Goal: Task Accomplishment & Management: Manage account settings

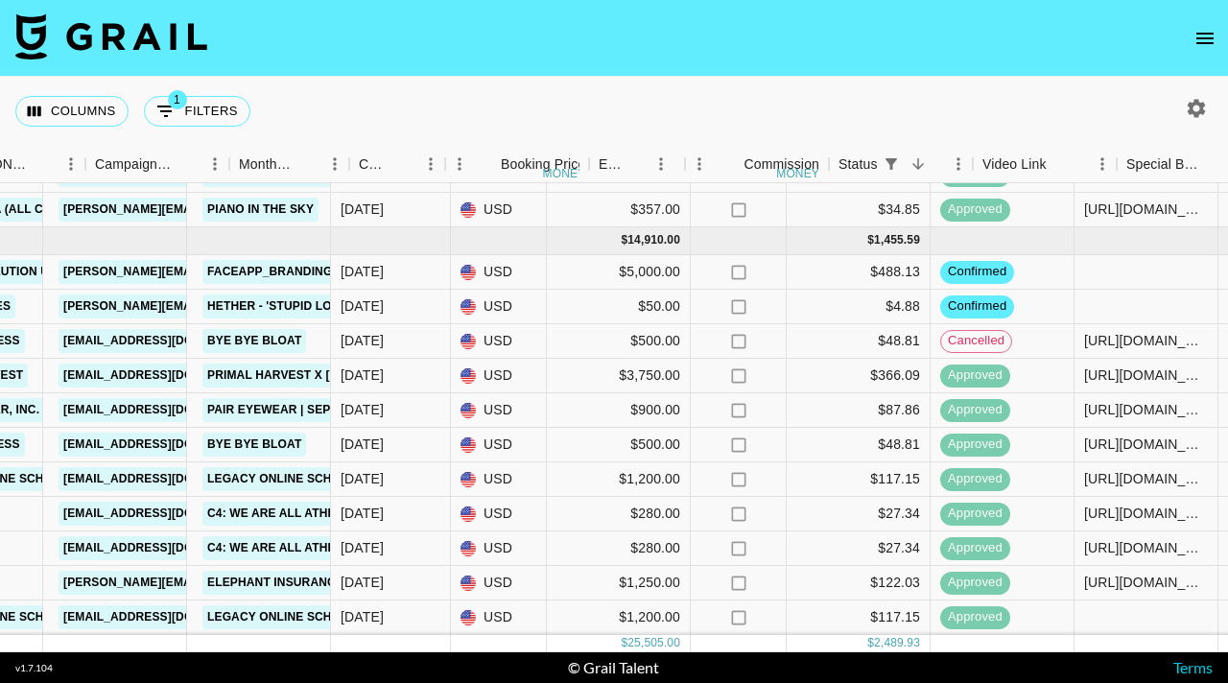
scroll to position [281, 1077]
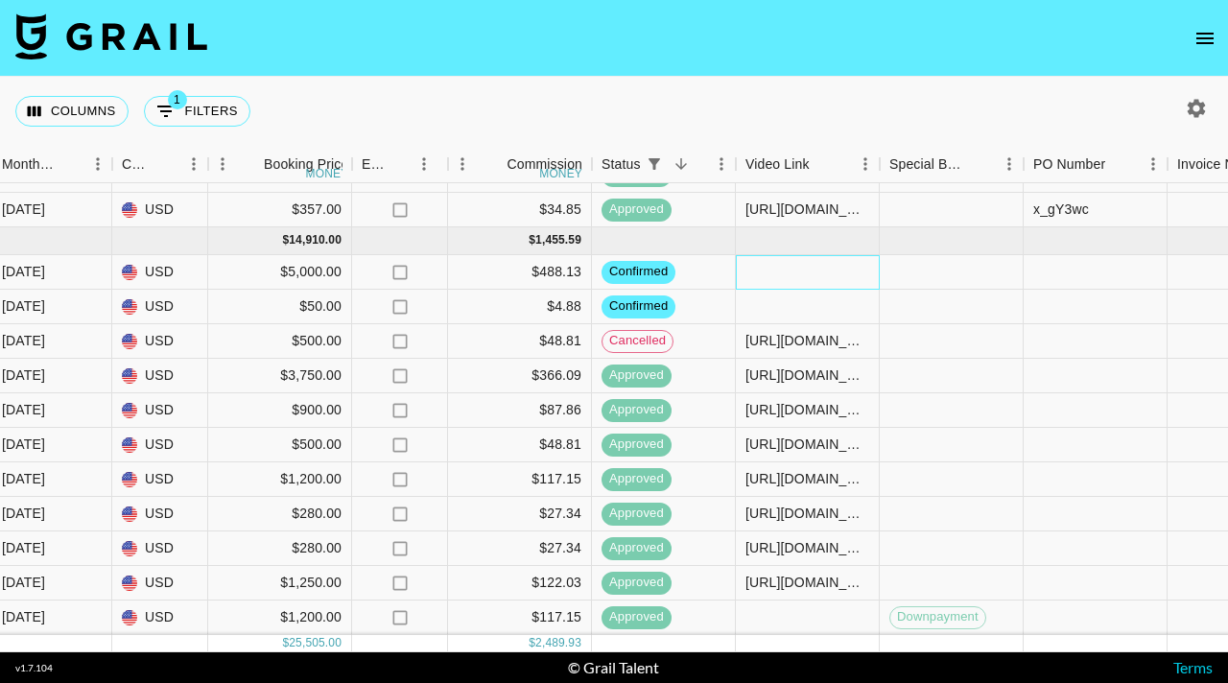
click at [781, 282] on div at bounding box center [808, 272] width 144 height 35
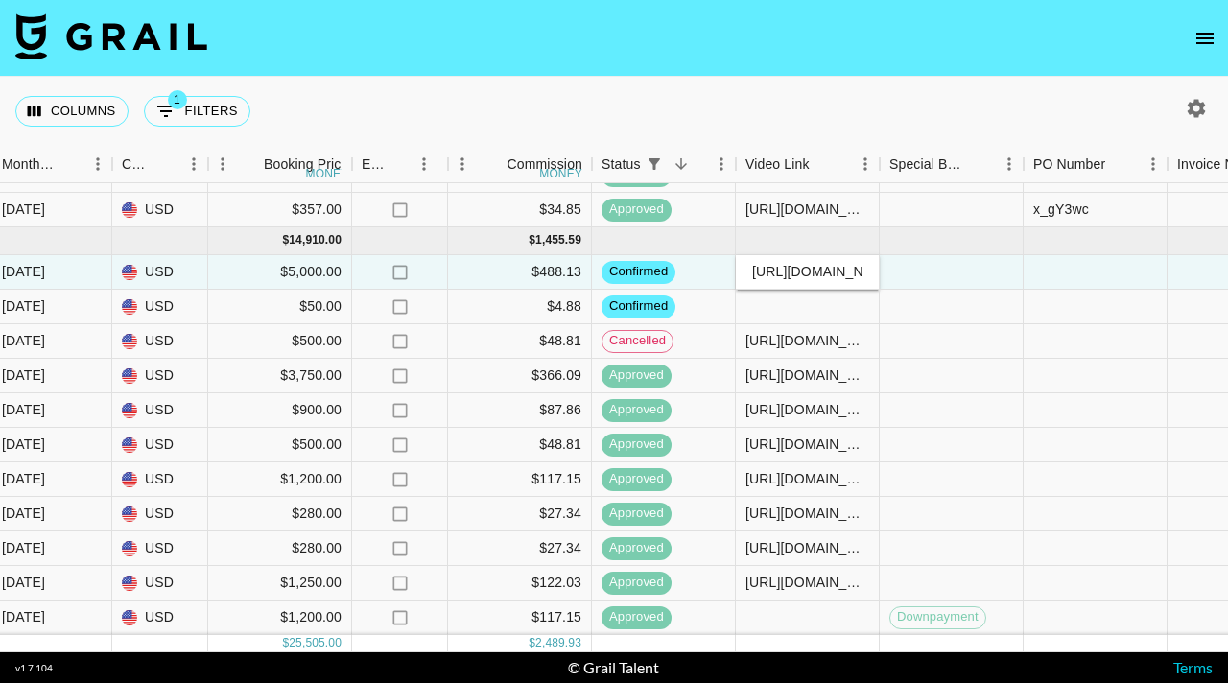
scroll to position [0, 200]
type input "https://www.instagram.com/p/DPEqdfHiSuV/?hl=en"
click at [940, 274] on div at bounding box center [952, 272] width 144 height 35
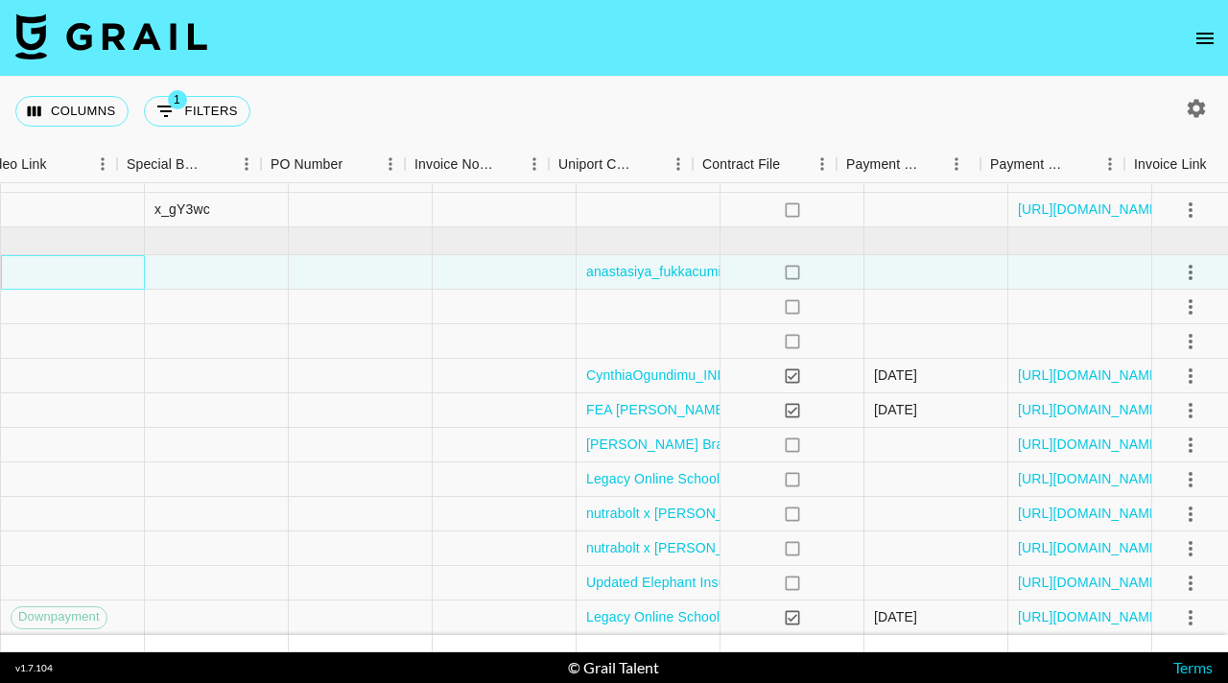
scroll to position [281, 1957]
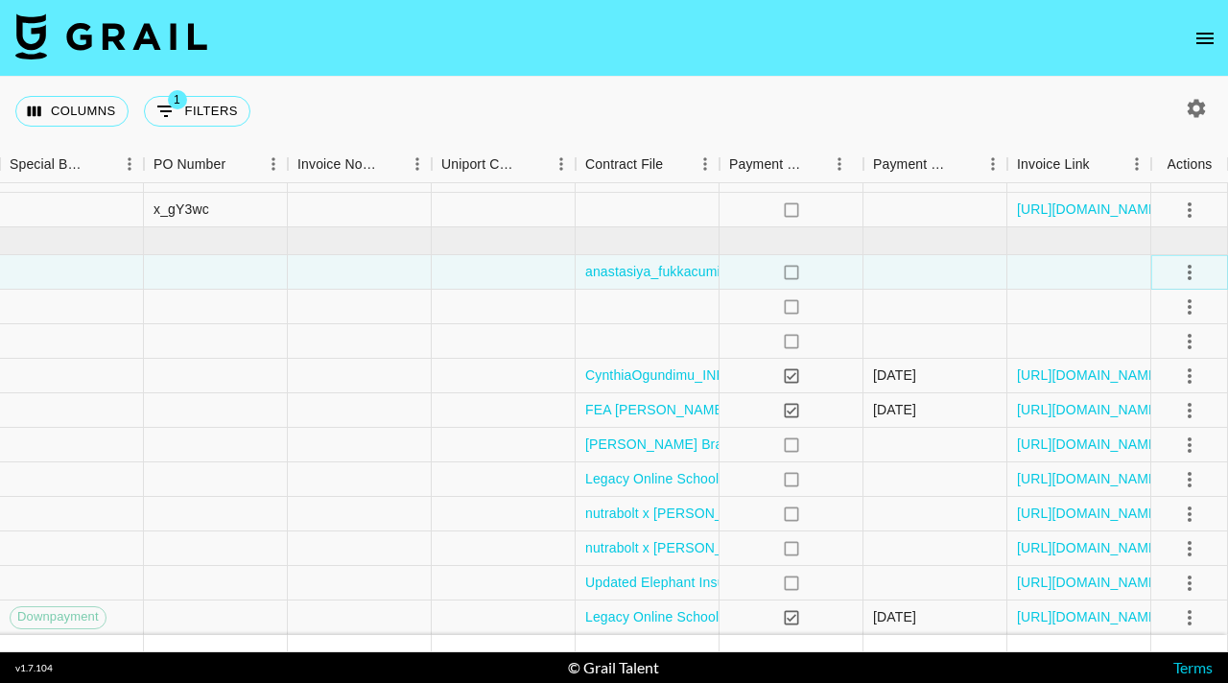
click at [1192, 270] on icon "select merge strategy" at bounding box center [1189, 272] width 23 height 23
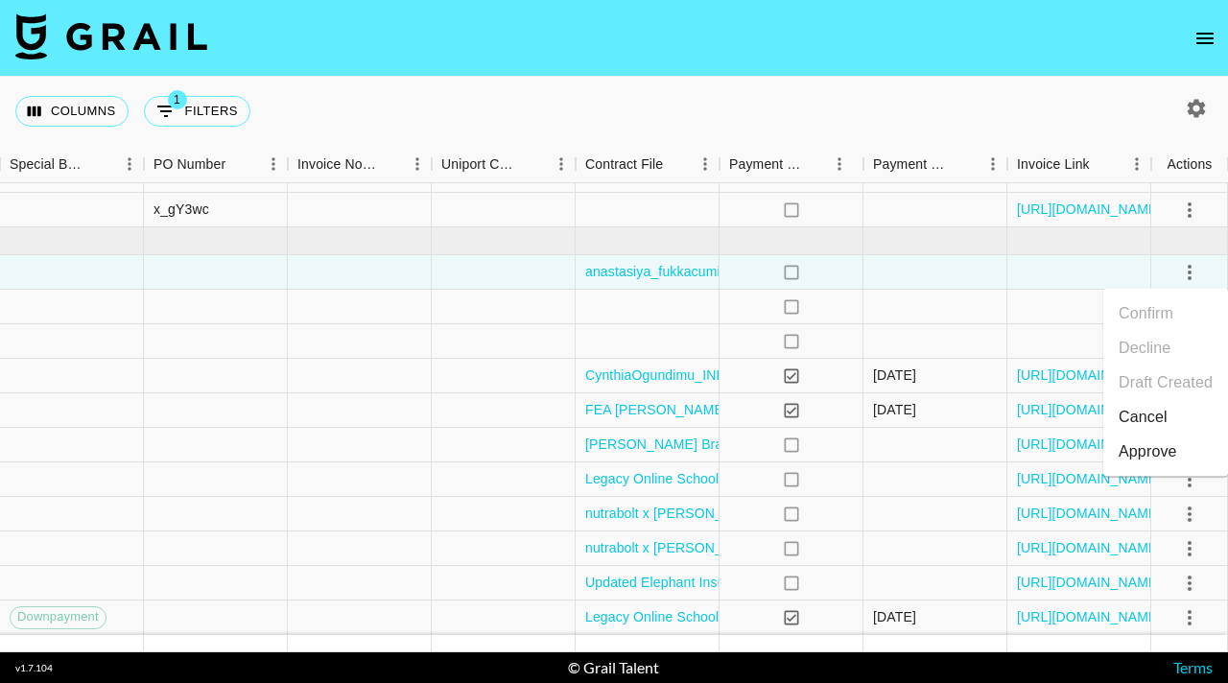
click at [1135, 447] on div "Approve" at bounding box center [1147, 451] width 59 height 23
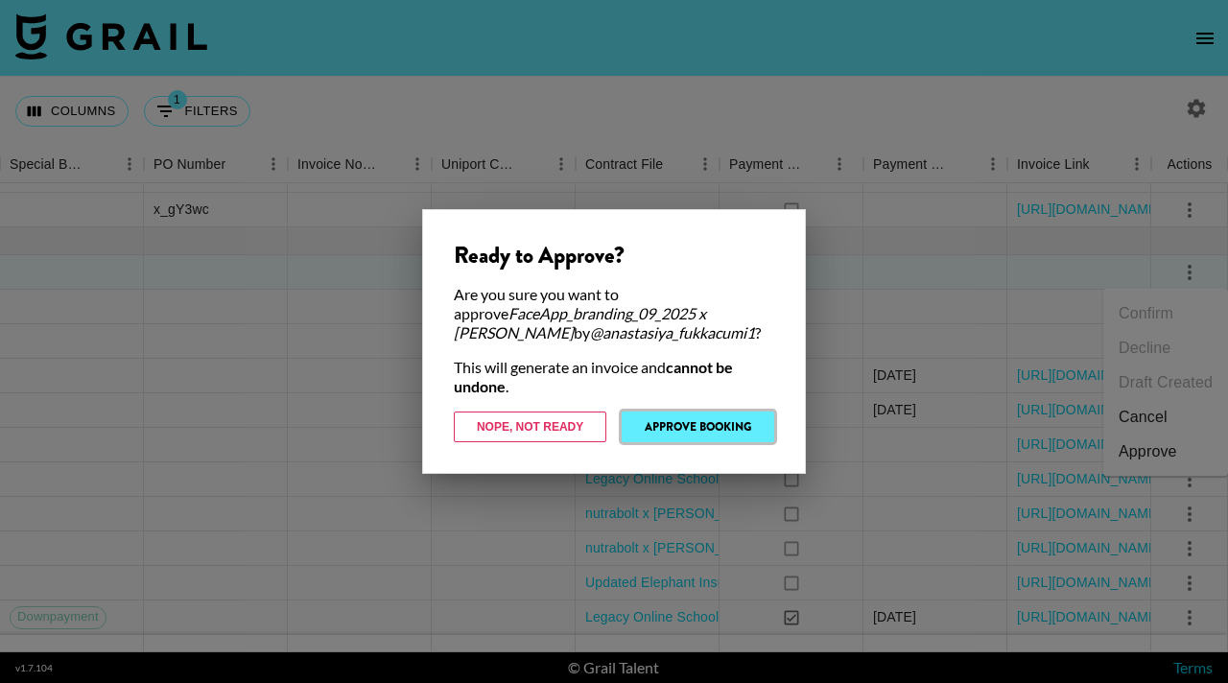
click at [667, 417] on button "Approve Booking" at bounding box center [698, 426] width 153 height 31
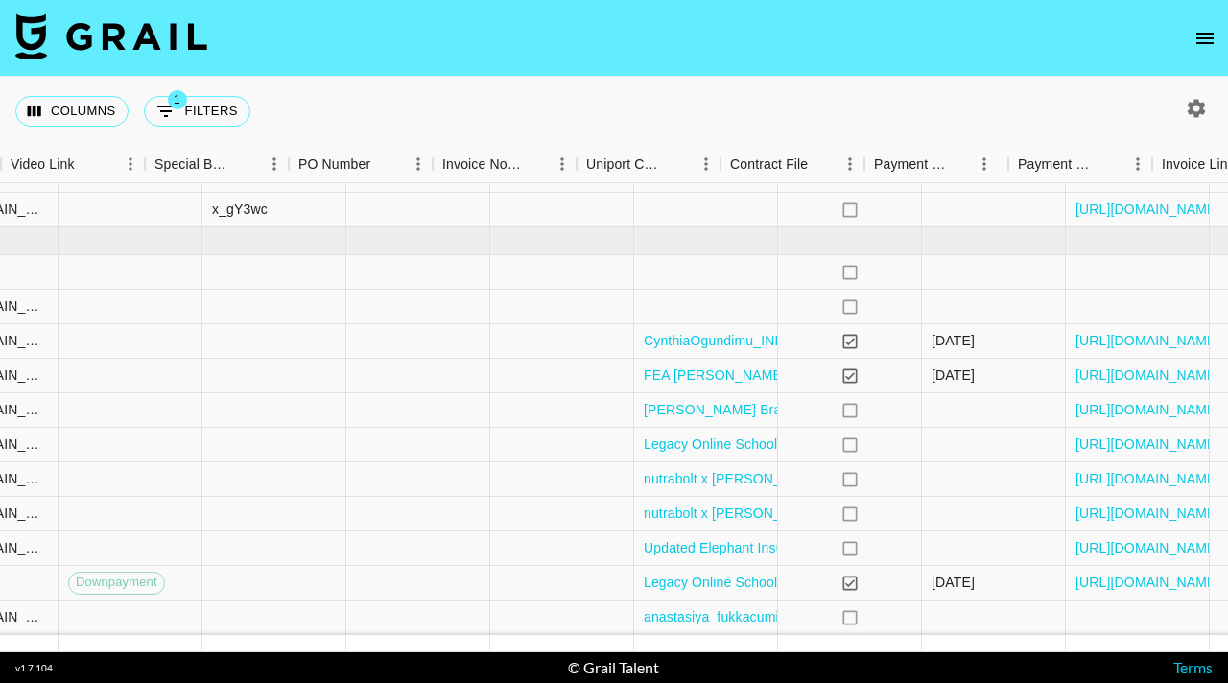
scroll to position [281, 1911]
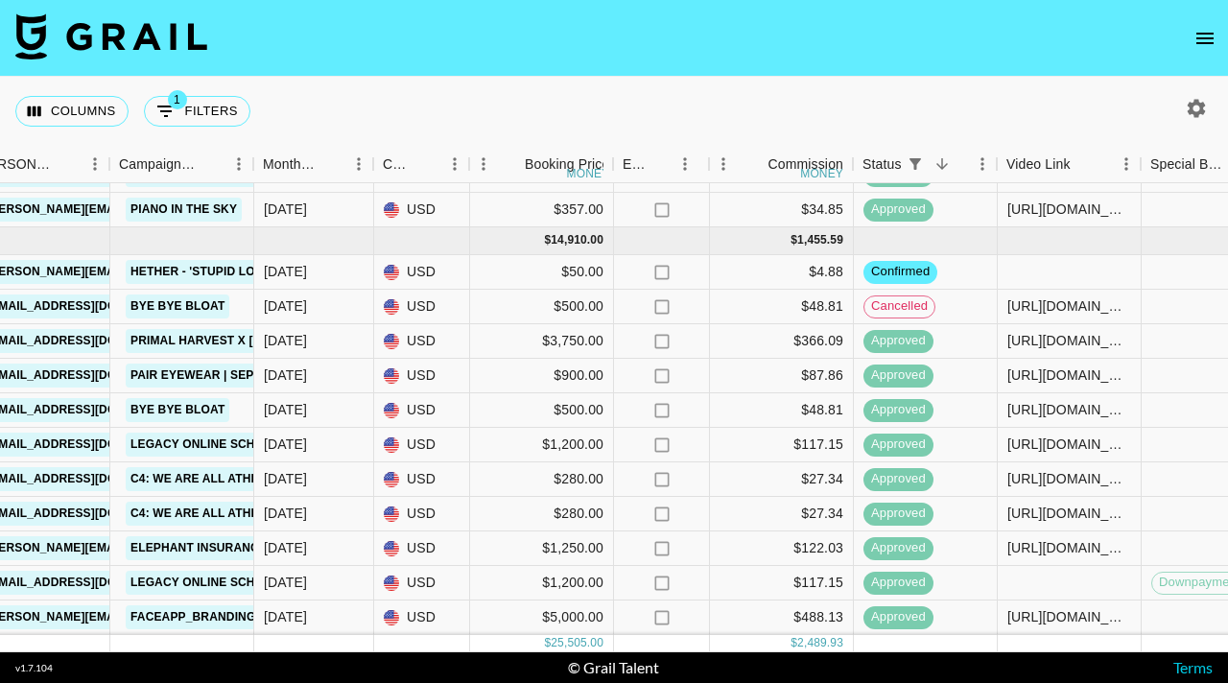
scroll to position [281, 816]
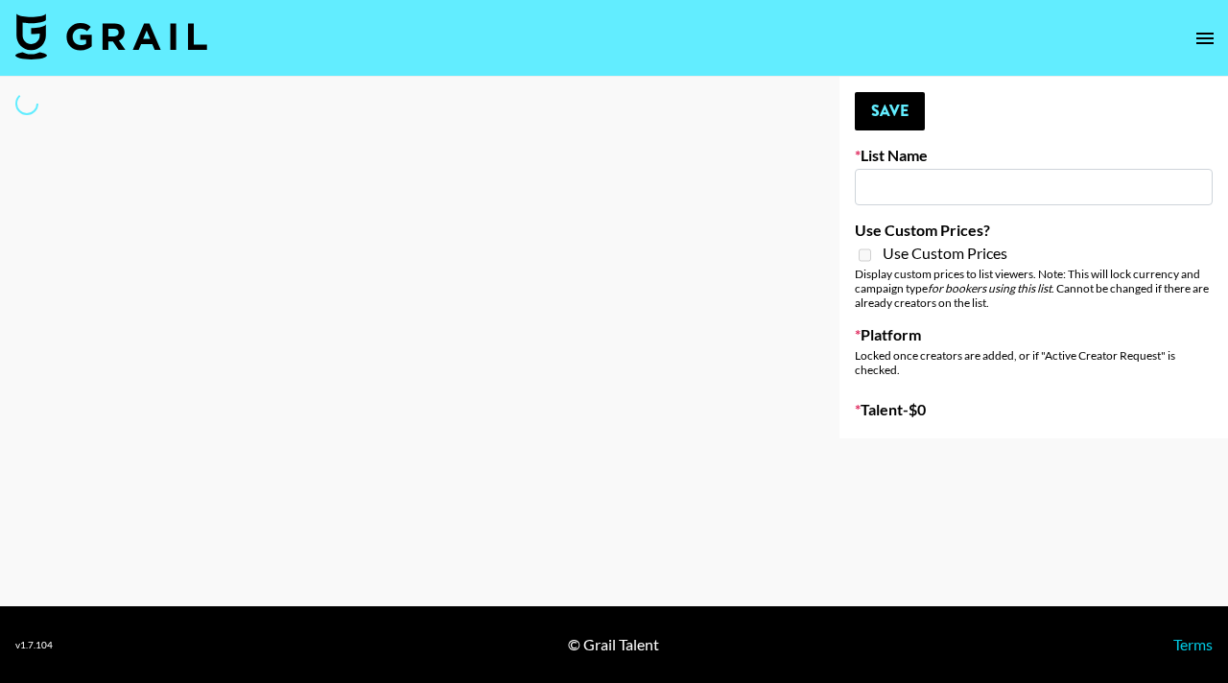
type input "NBC Universal"
select select "Song"
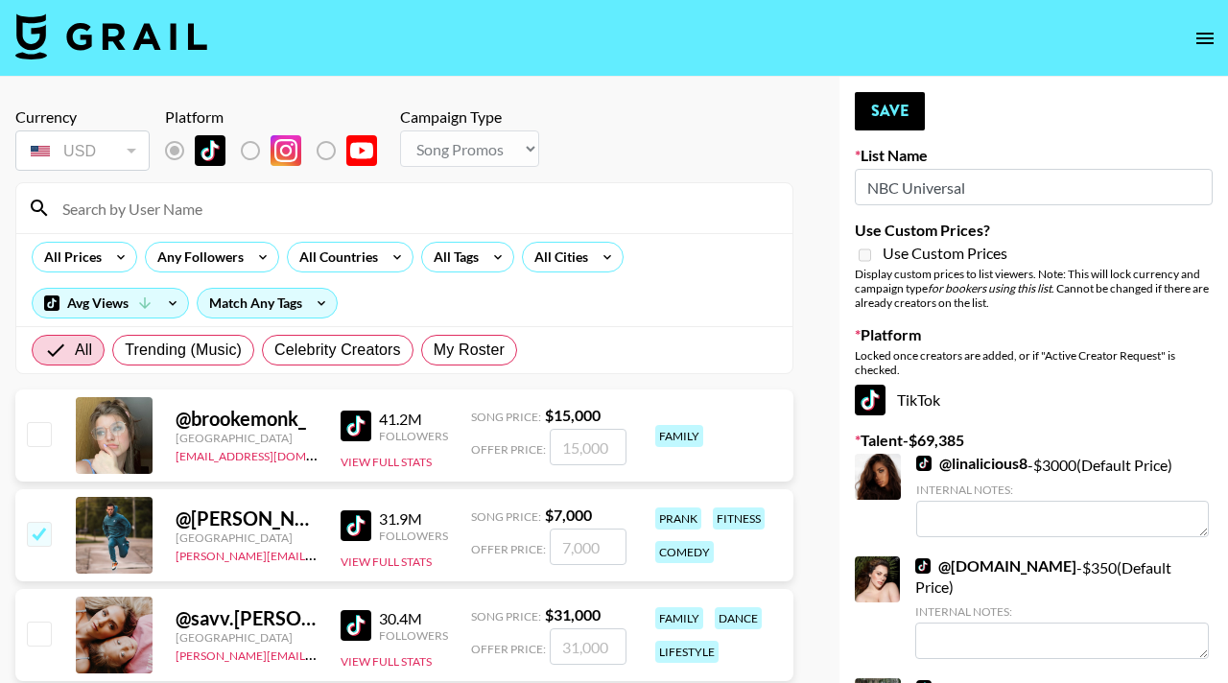
scroll to position [58, 0]
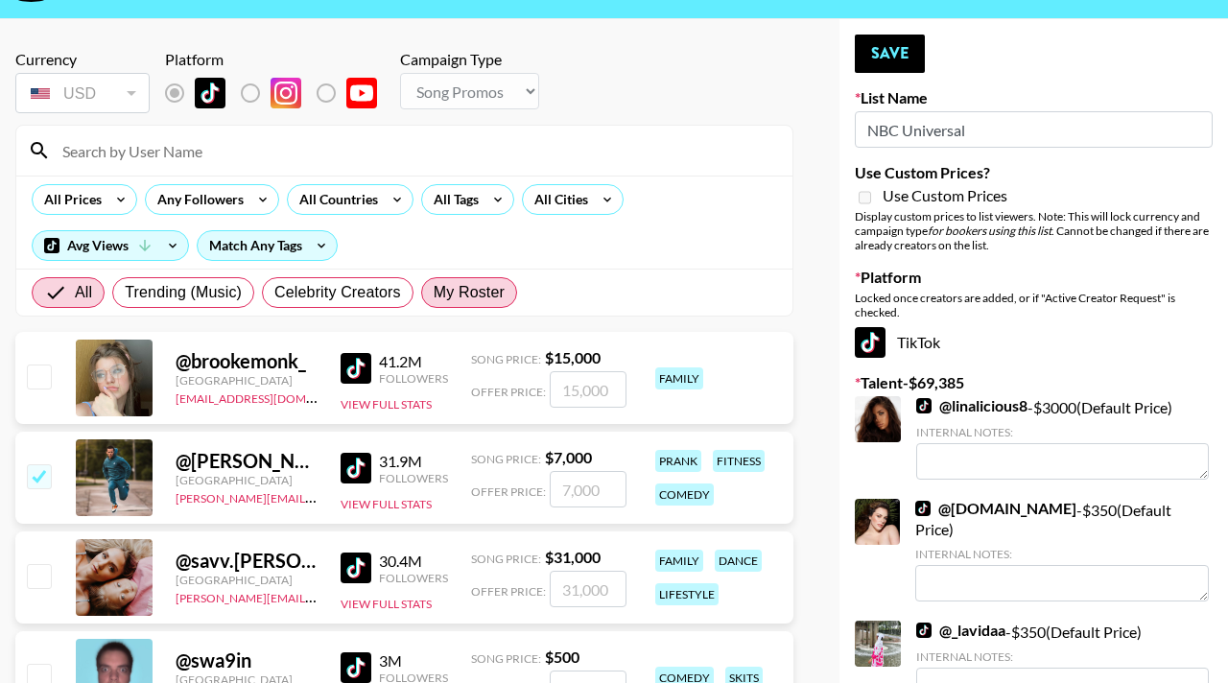
click at [466, 291] on span "My Roster" at bounding box center [469, 292] width 71 height 23
click at [434, 293] on input "My Roster" at bounding box center [434, 293] width 0 height 0
radio input "true"
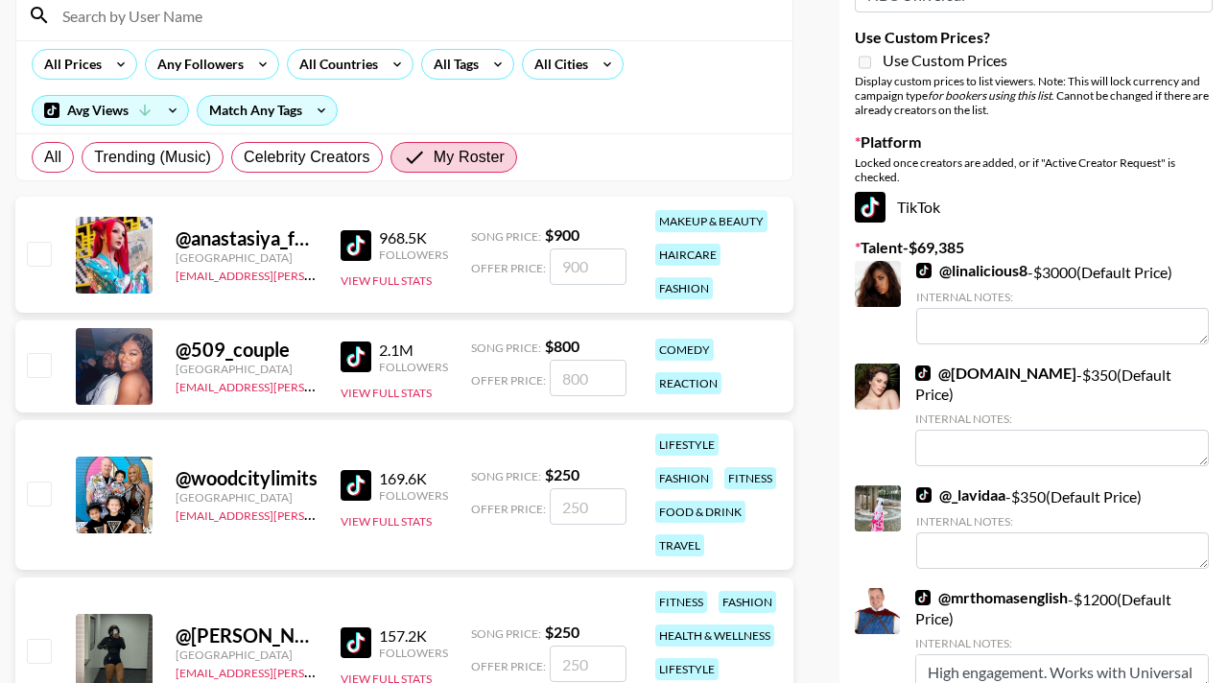
scroll to position [170, 0]
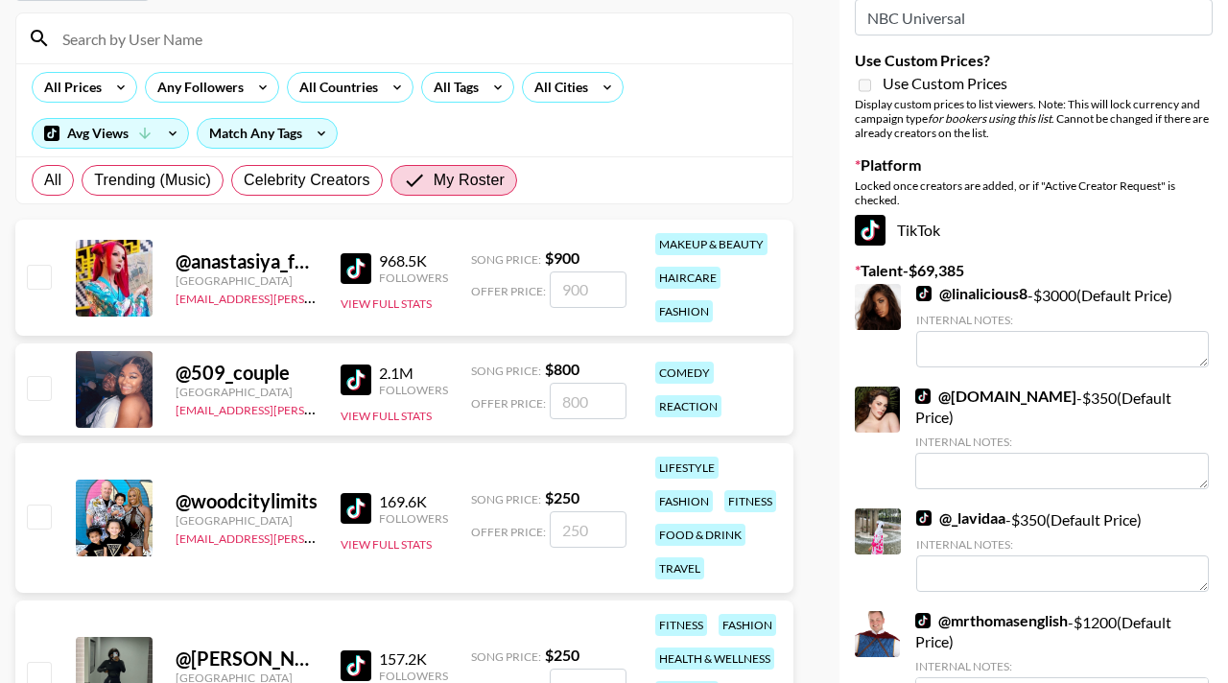
click at [35, 268] on input "checkbox" at bounding box center [38, 276] width 23 height 23
checkbox input "true"
type input "900"
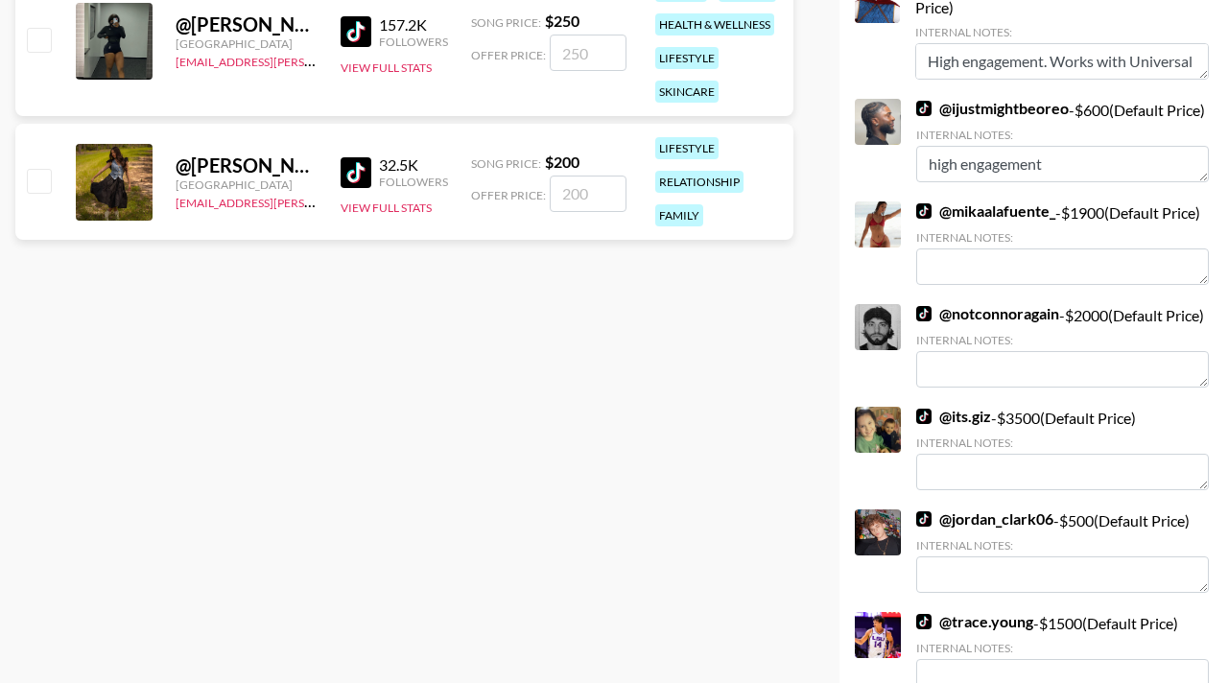
scroll to position [0, 0]
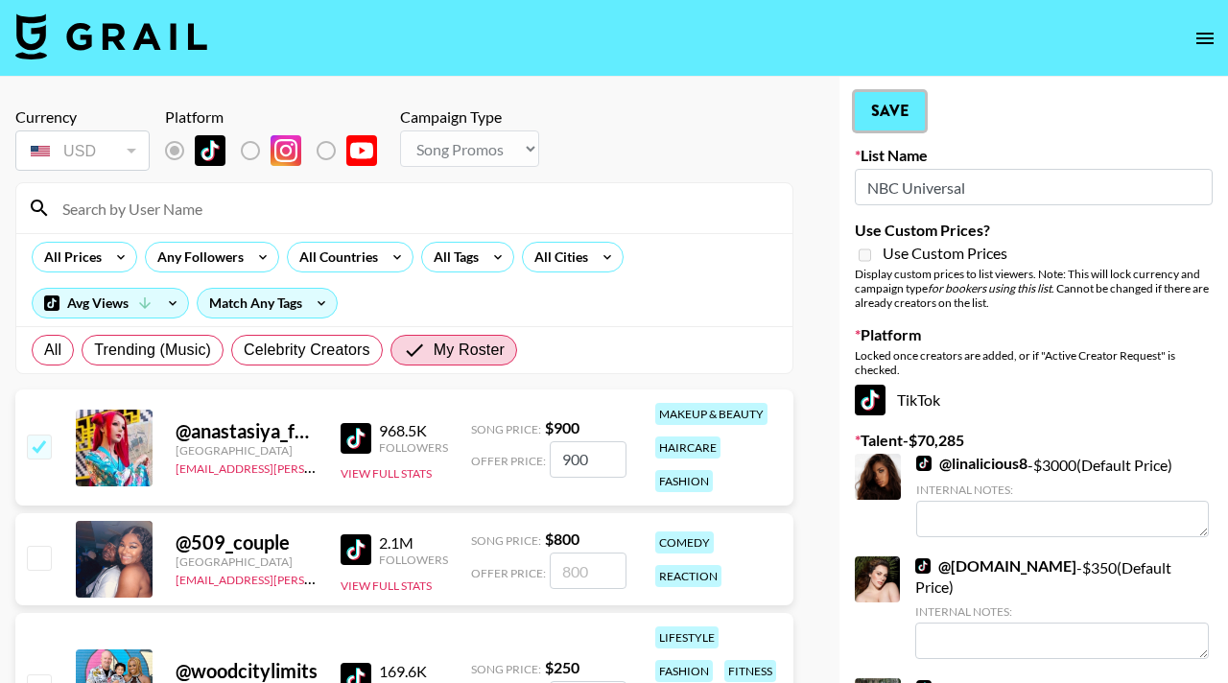
click at [896, 119] on button "Save" at bounding box center [890, 111] width 70 height 38
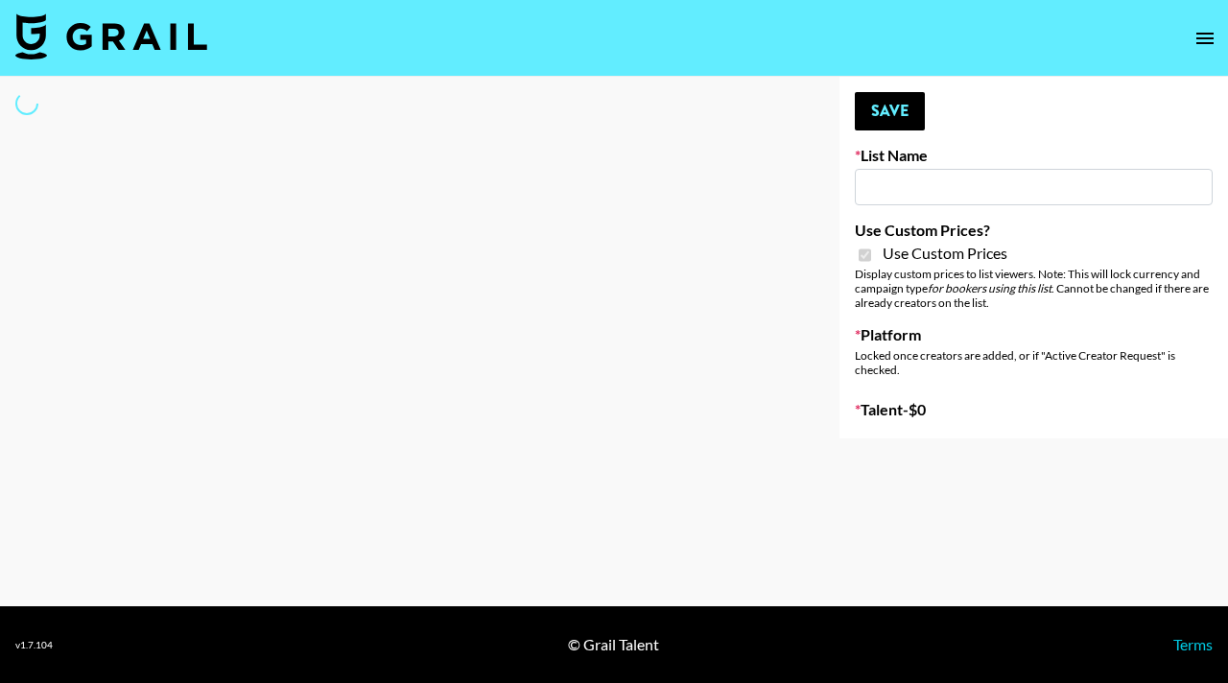
type input "[PERSON_NAME]"
checkbox input "true"
select select "Brand"
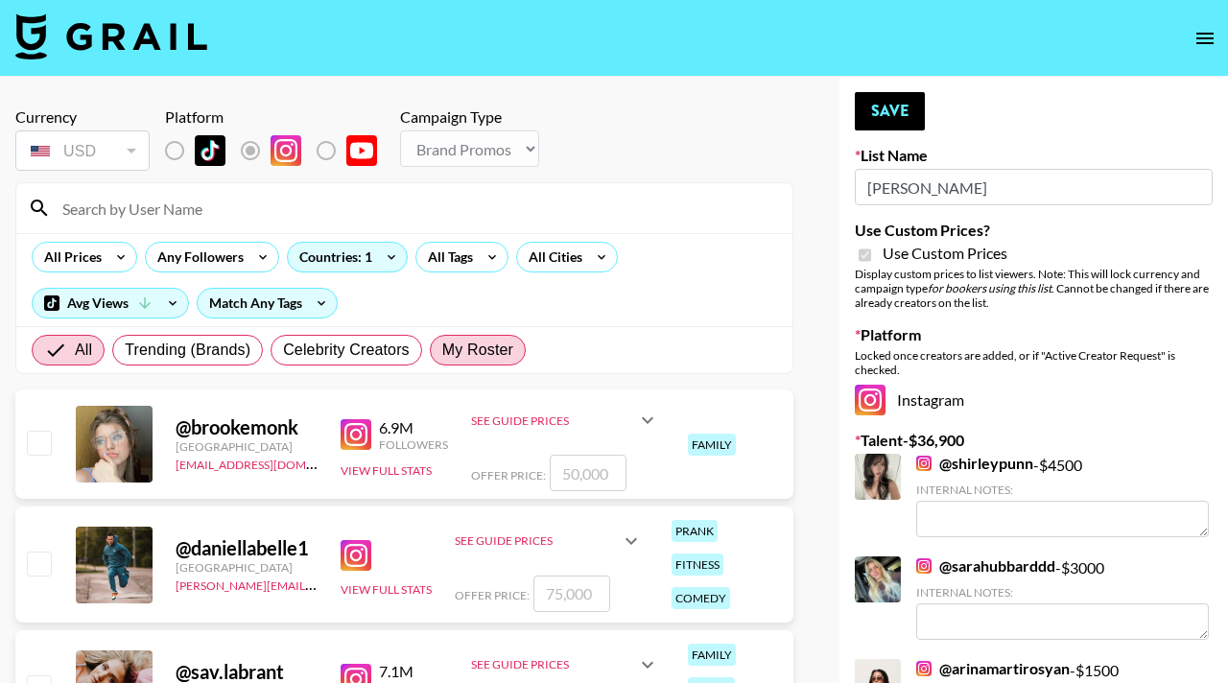
click at [502, 352] on span "My Roster" at bounding box center [477, 350] width 71 height 23
click at [442, 350] on input "My Roster" at bounding box center [442, 350] width 0 height 0
radio input "true"
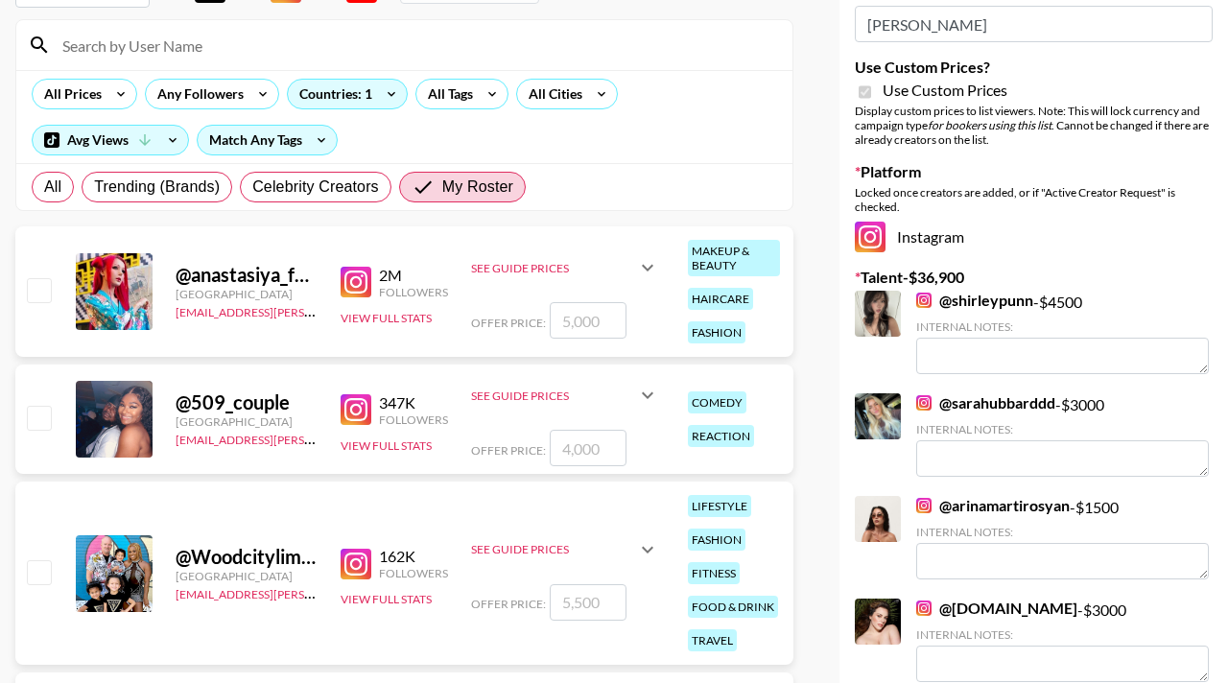
scroll to position [198, 0]
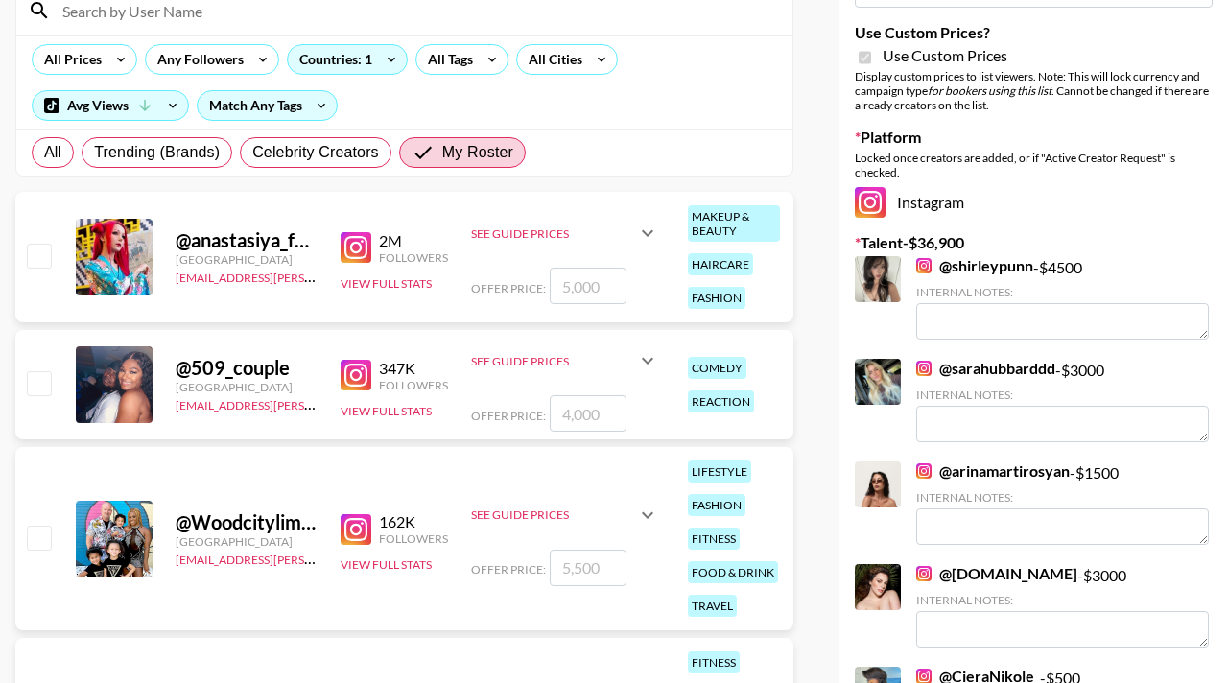
click at [38, 256] on input "checkbox" at bounding box center [38, 255] width 23 height 23
checkbox input "true"
type input "5000"
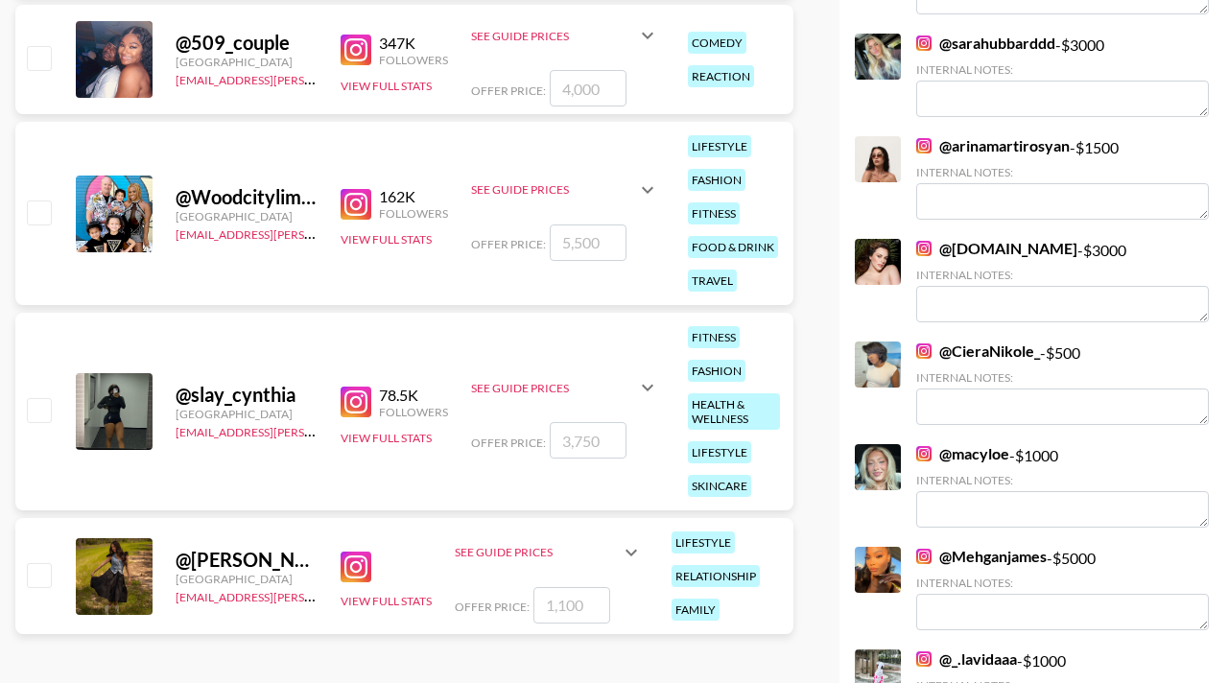
scroll to position [0, 0]
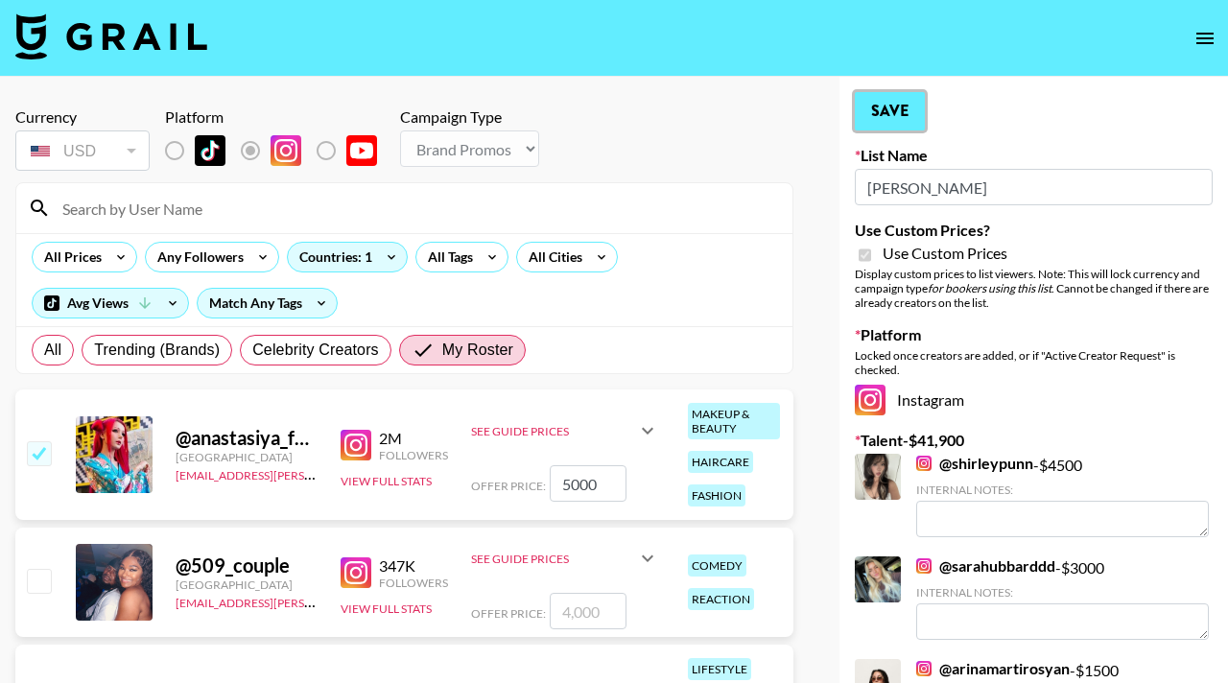
click at [903, 104] on button "Save" at bounding box center [890, 111] width 70 height 38
radio input "true"
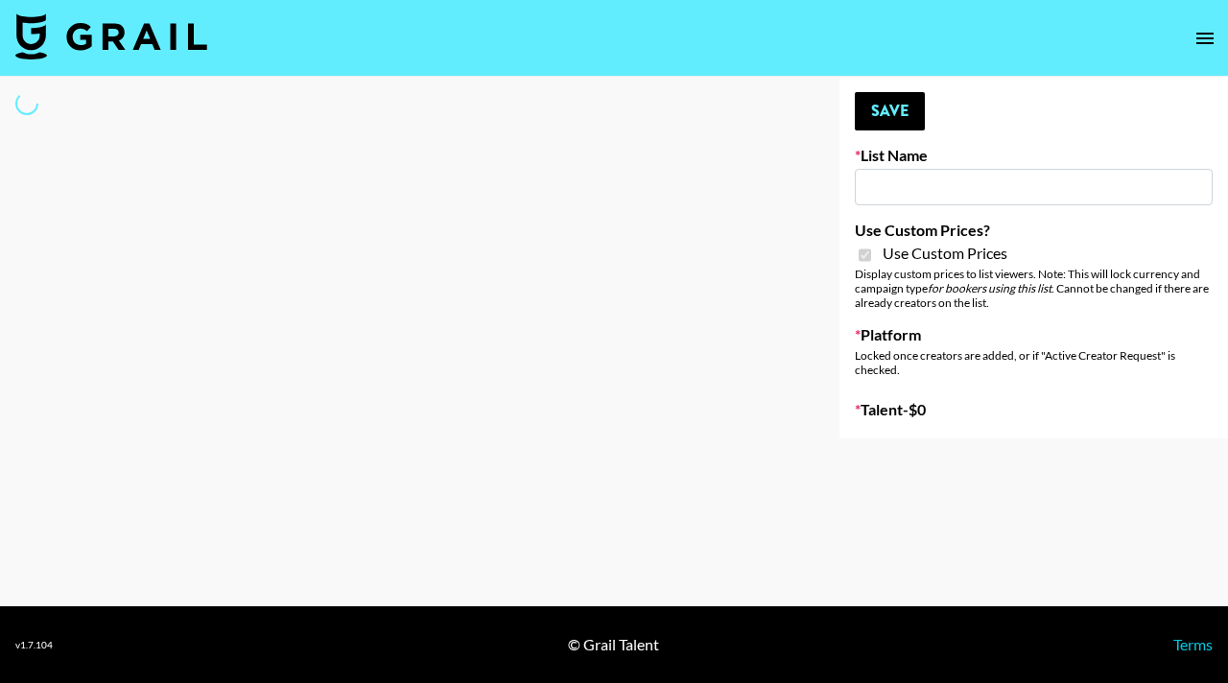
type input "Poizon IG ([DATE])"
checkbox input "true"
select select "Brand"
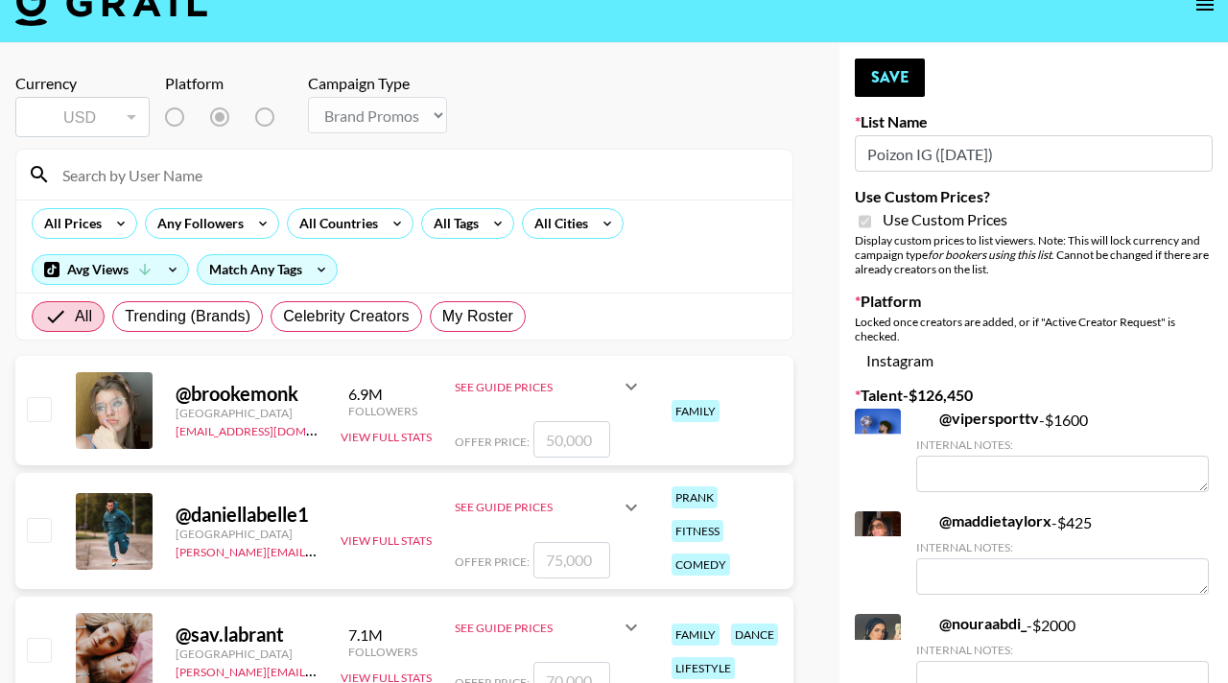
scroll to position [56, 0]
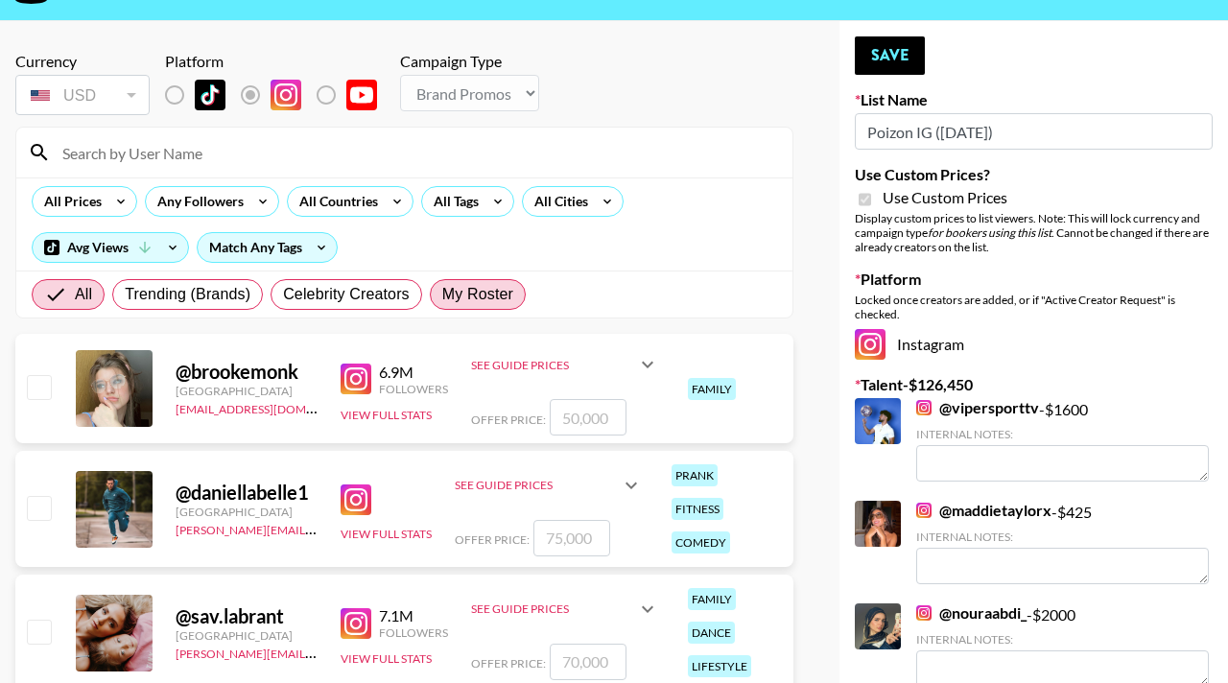
click at [480, 288] on span "My Roster" at bounding box center [477, 294] width 71 height 23
click at [442, 294] on input "My Roster" at bounding box center [442, 294] width 0 height 0
radio input "true"
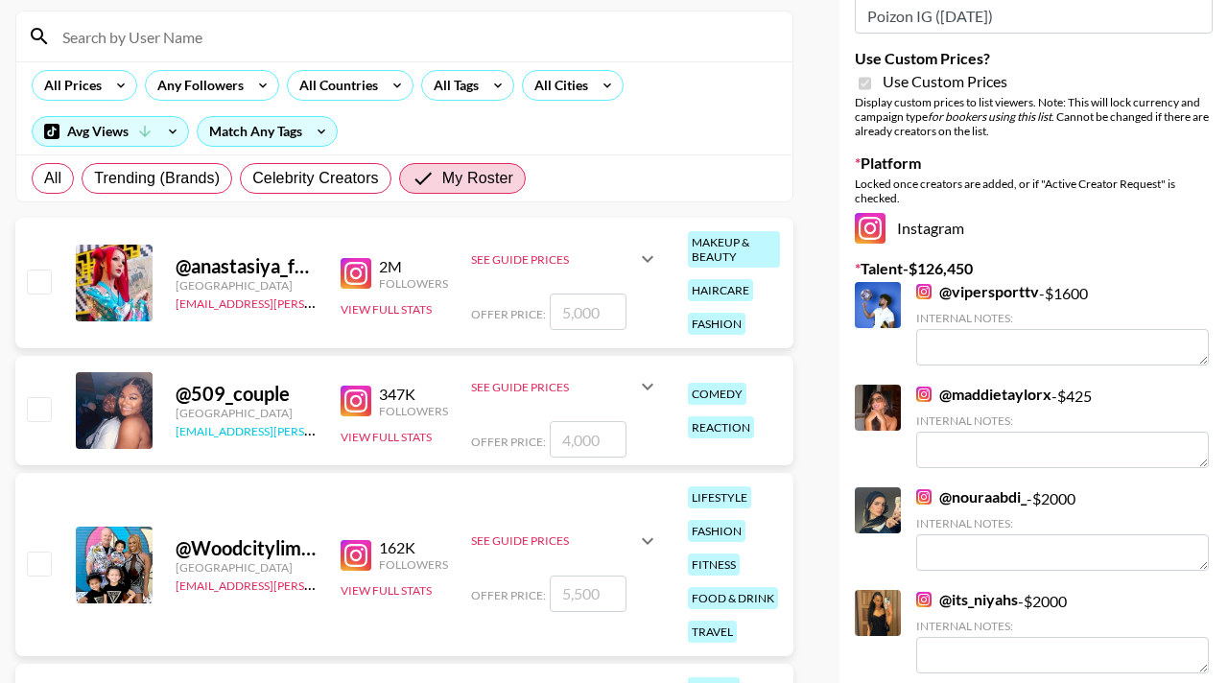
scroll to position [0, 0]
